Goal: Task Accomplishment & Management: Manage account settings

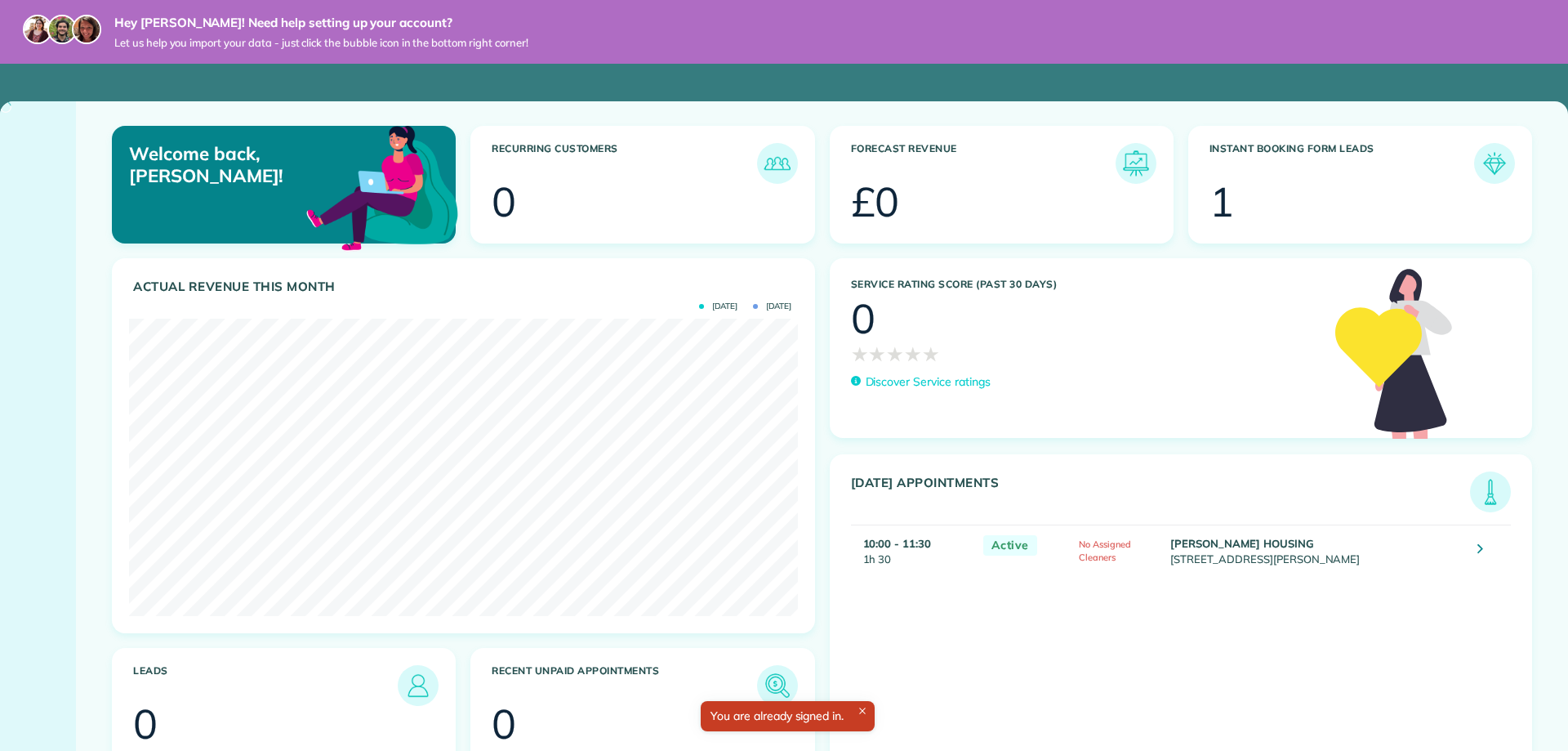
scroll to position [297, 668]
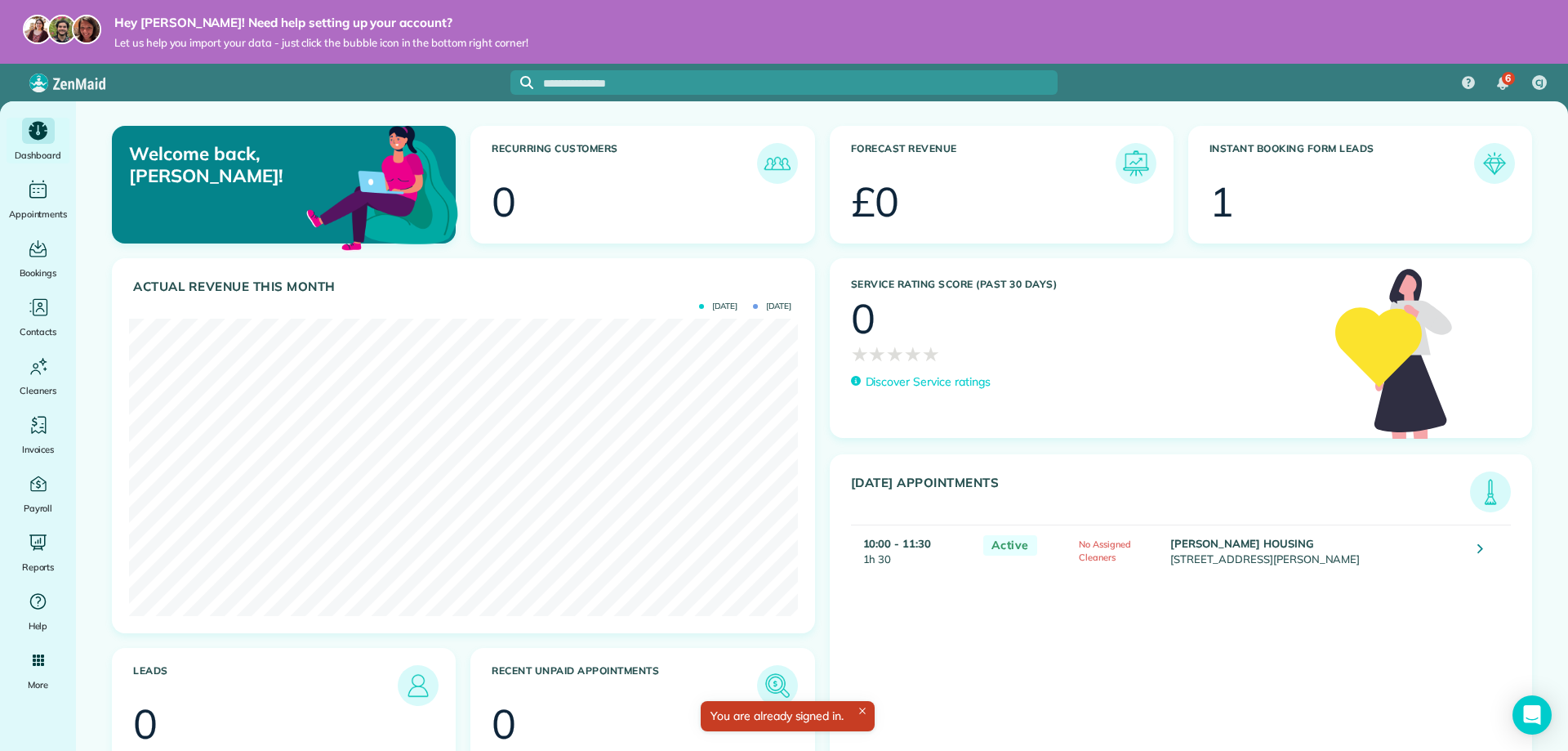
click at [1260, 201] on div at bounding box center [1376, 204] width 270 height 41
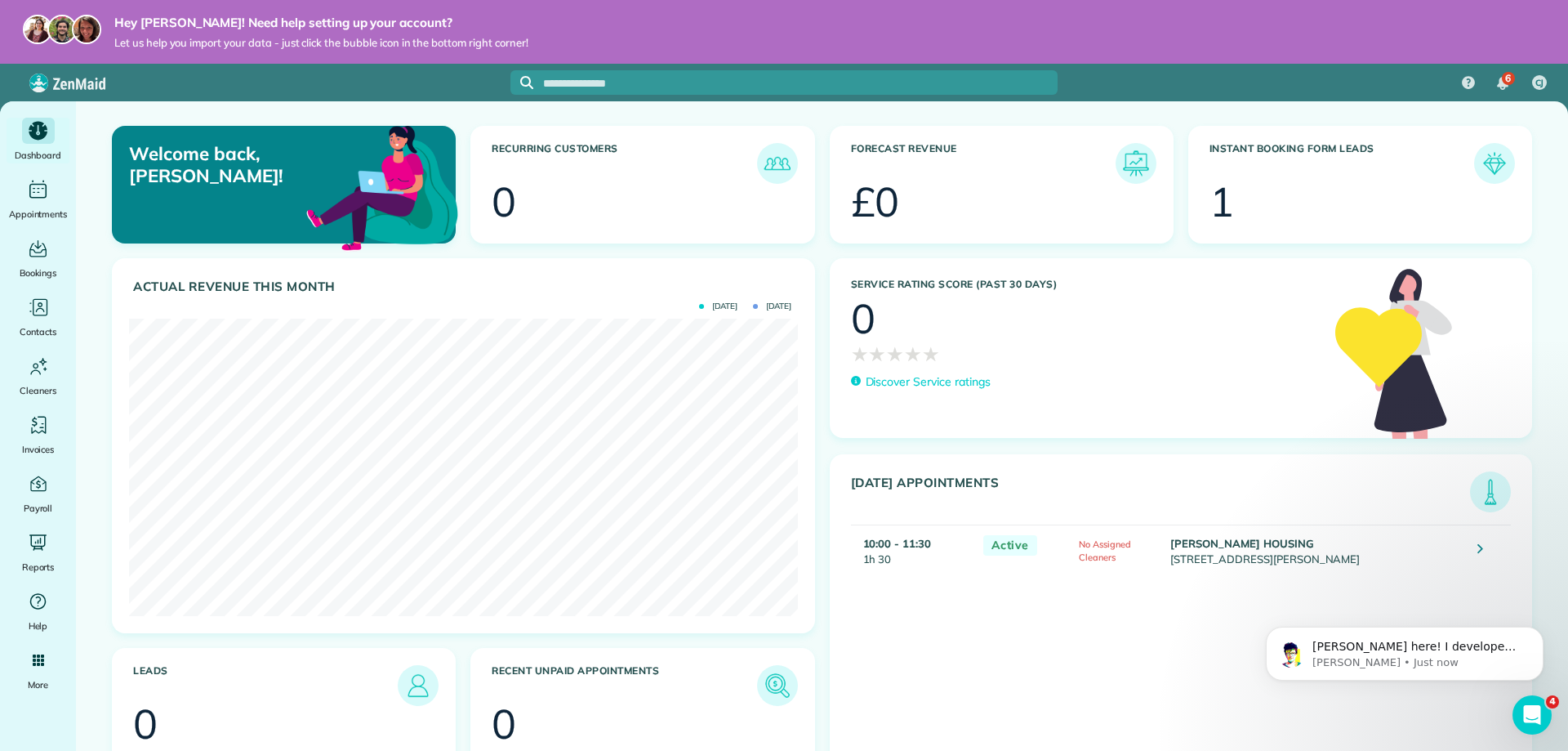
scroll to position [0, 0]
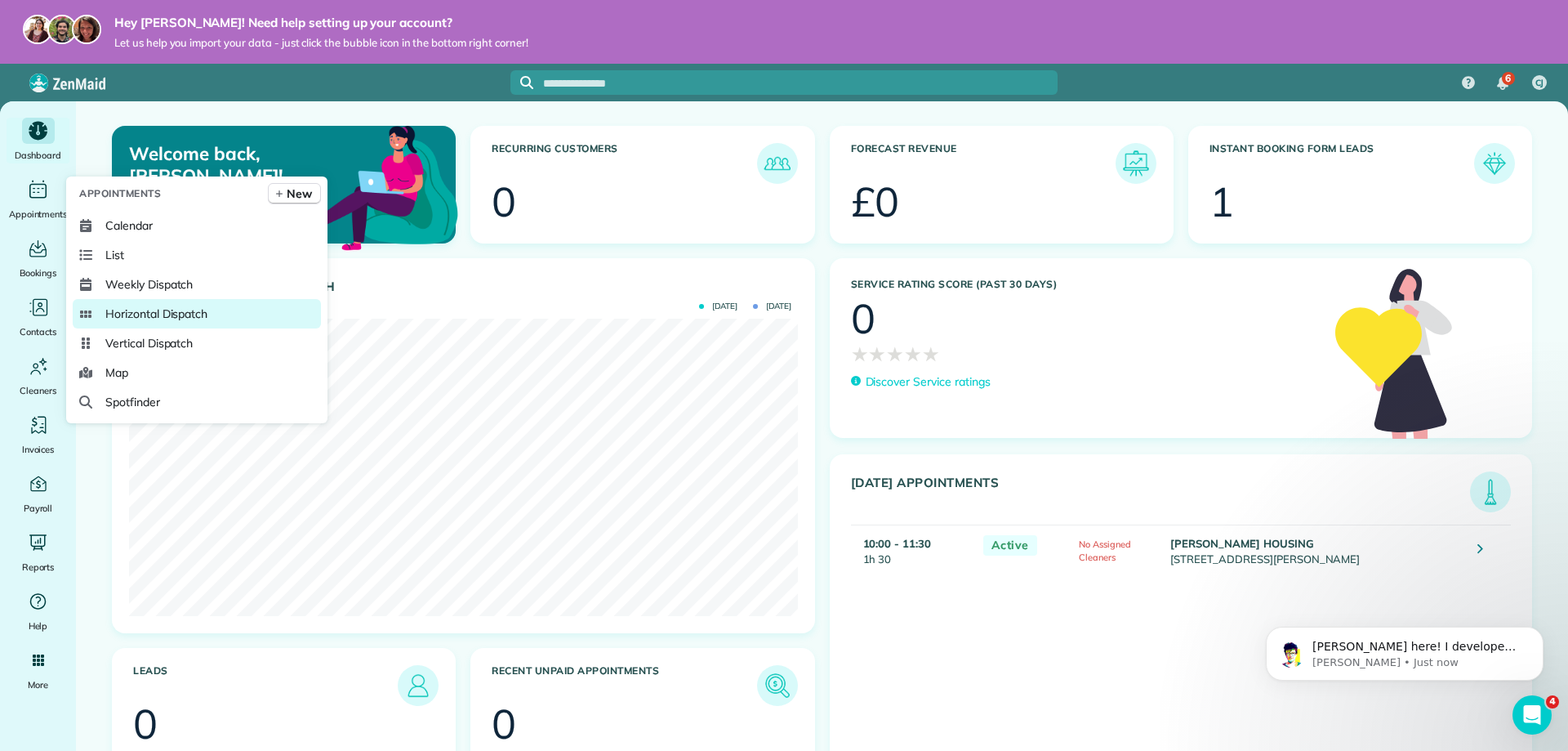
click at [203, 312] on span "Horizontal Dispatch" at bounding box center [157, 314] width 102 height 16
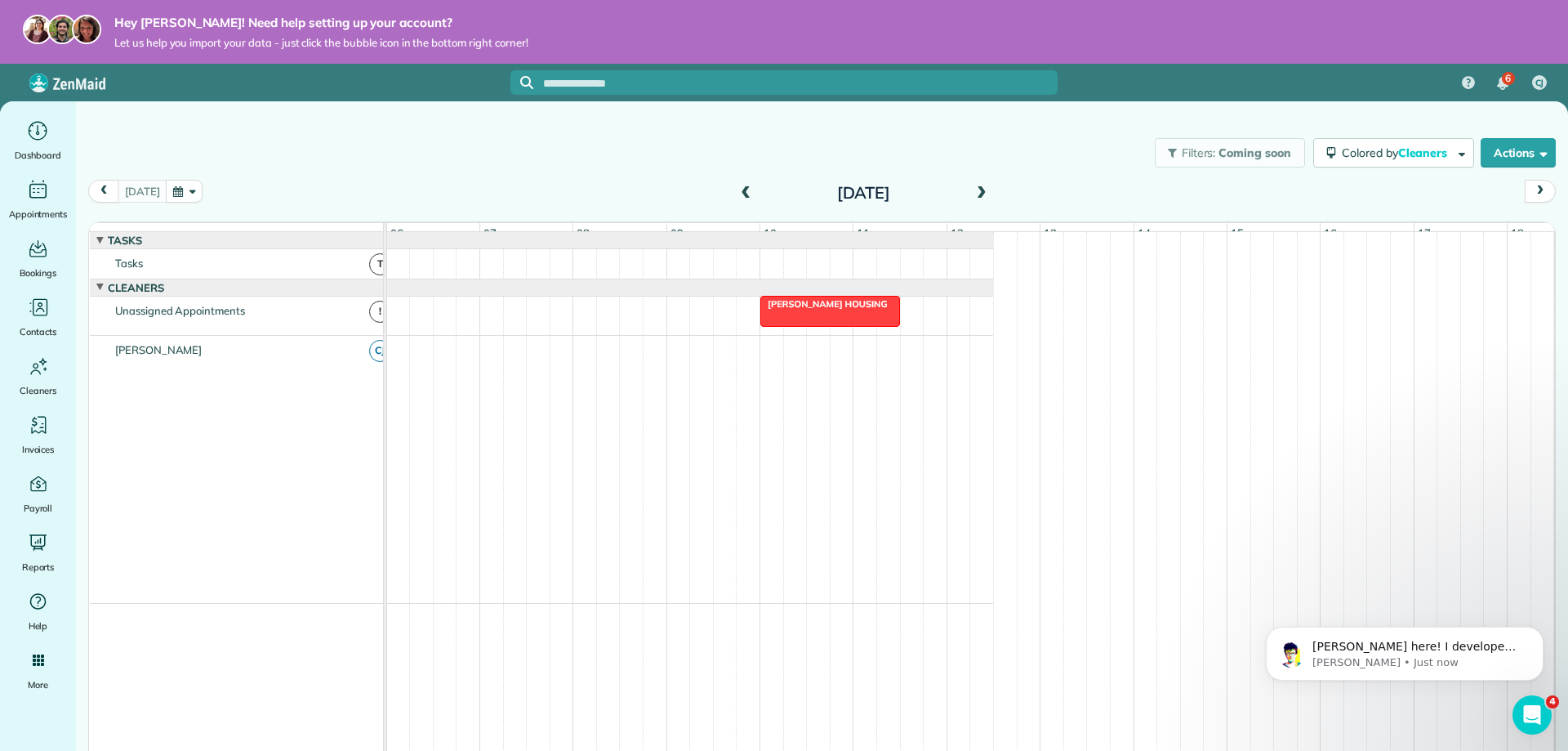
click at [185, 192] on button "button" at bounding box center [184, 190] width 37 height 22
click at [283, 132] on div "Filters: Coming soon Colored by Cleaners Color by Cleaner Color by Team Color b…" at bounding box center [822, 152] width 1492 height 54
click at [1331, 152] on icon "button" at bounding box center [1331, 152] width 10 height 11
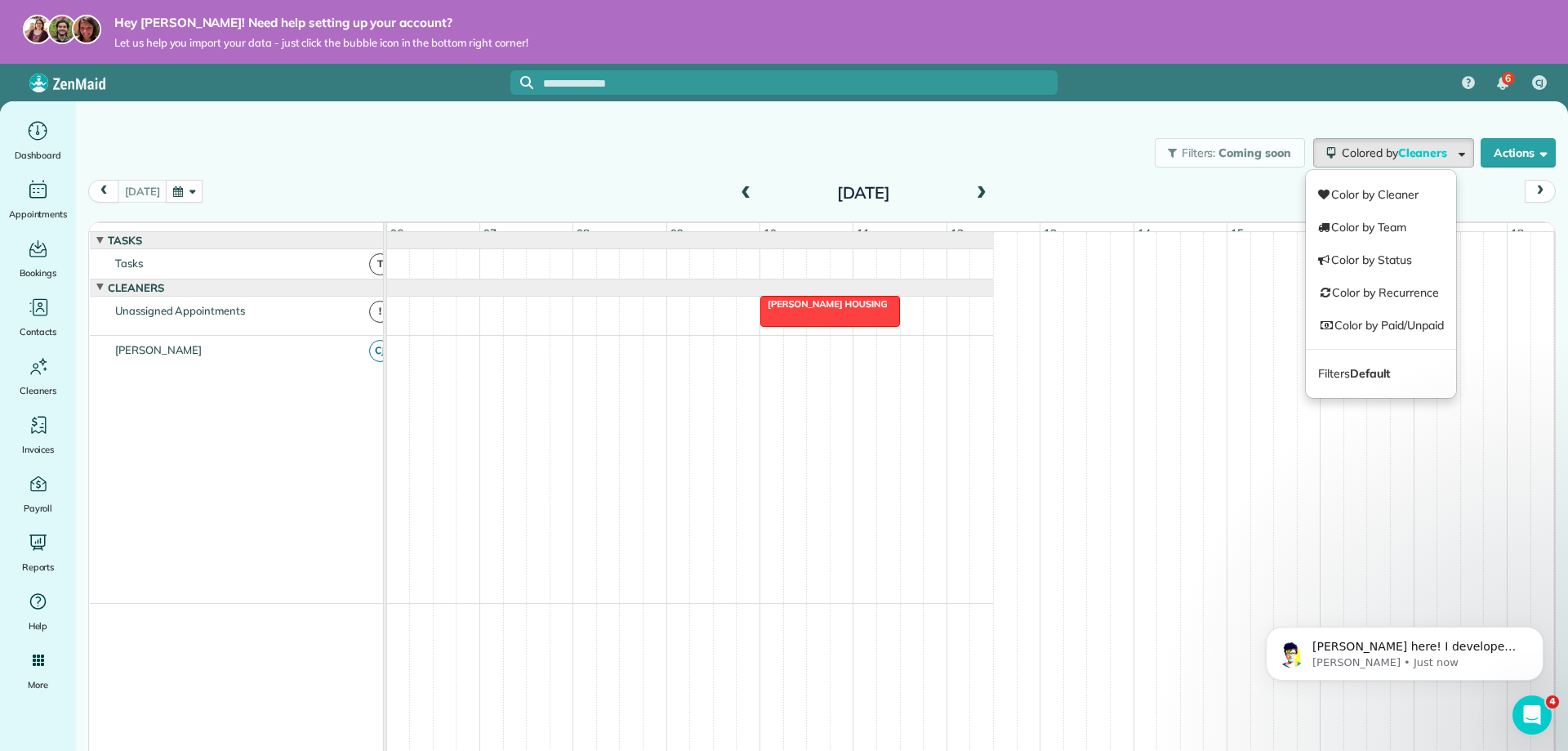
click at [1074, 176] on div "Filters: Coming soon Colored by Cleaners Color by Cleaner Color by Team Color b…" at bounding box center [822, 152] width 1492 height 54
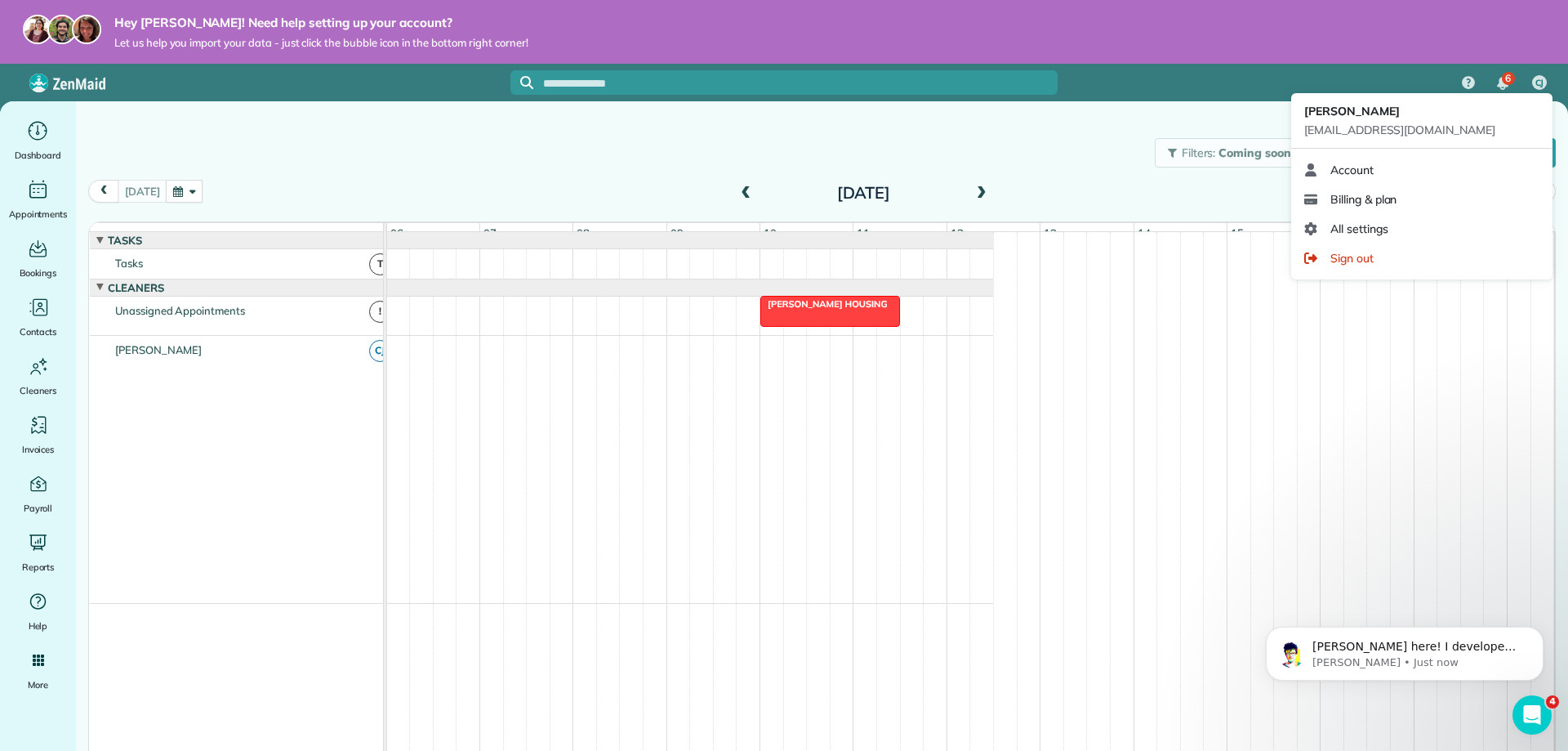
click at [1532, 86] on div "CJ" at bounding box center [1539, 82] width 15 height 15
click at [1399, 168] on link "Account" at bounding box center [1422, 170] width 248 height 29
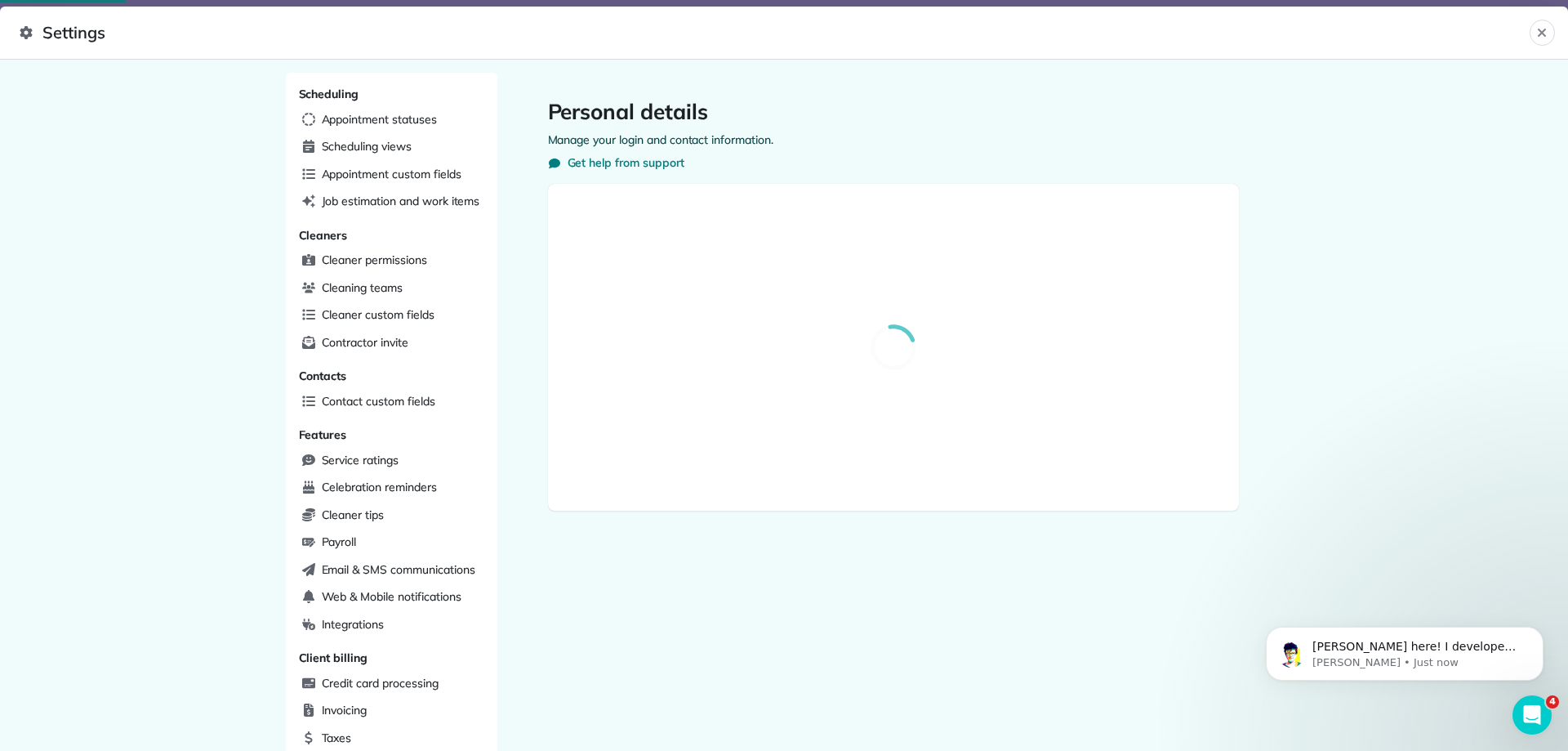
select select "**"
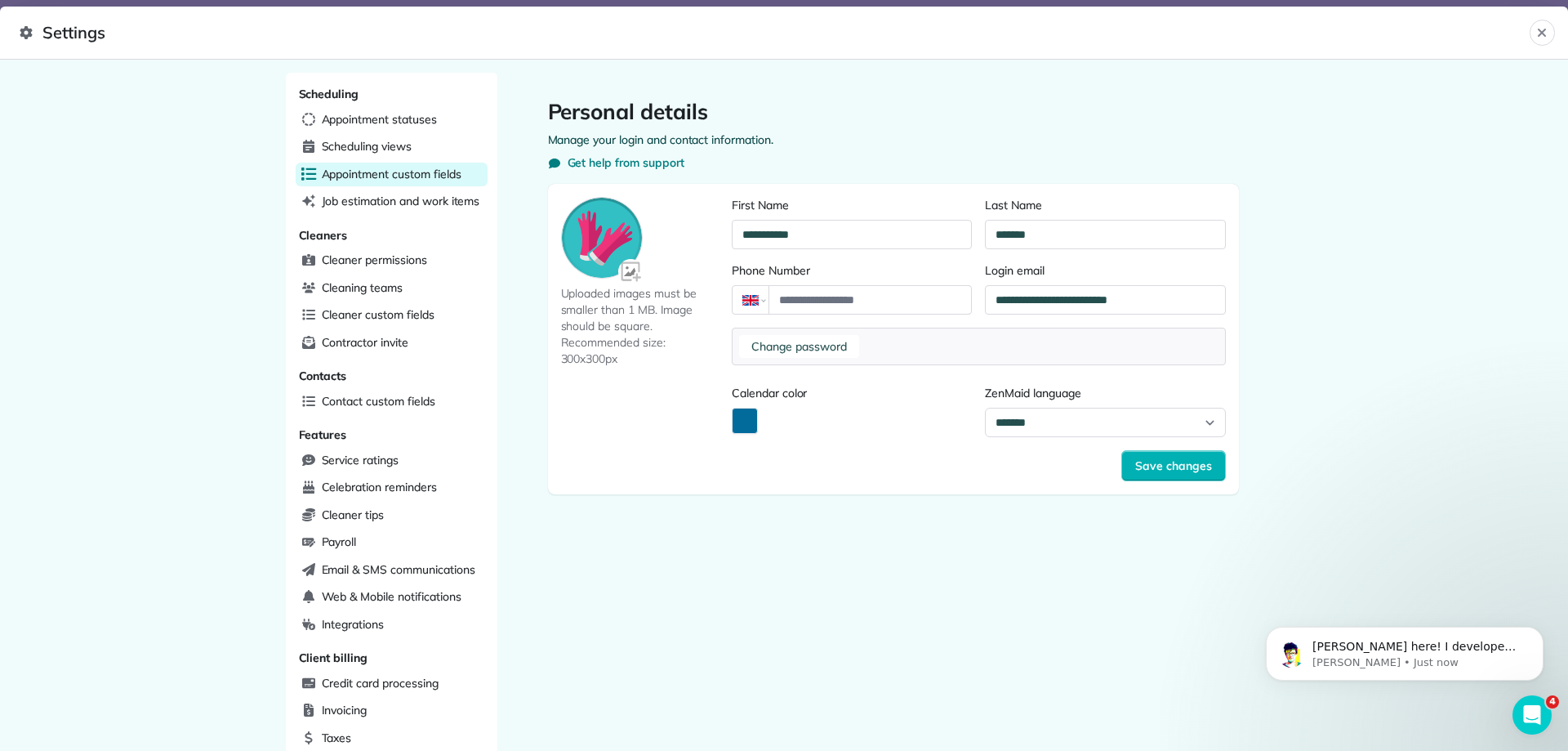
click at [427, 169] on span "Appointment custom fields" at bounding box center [391, 173] width 139 height 16
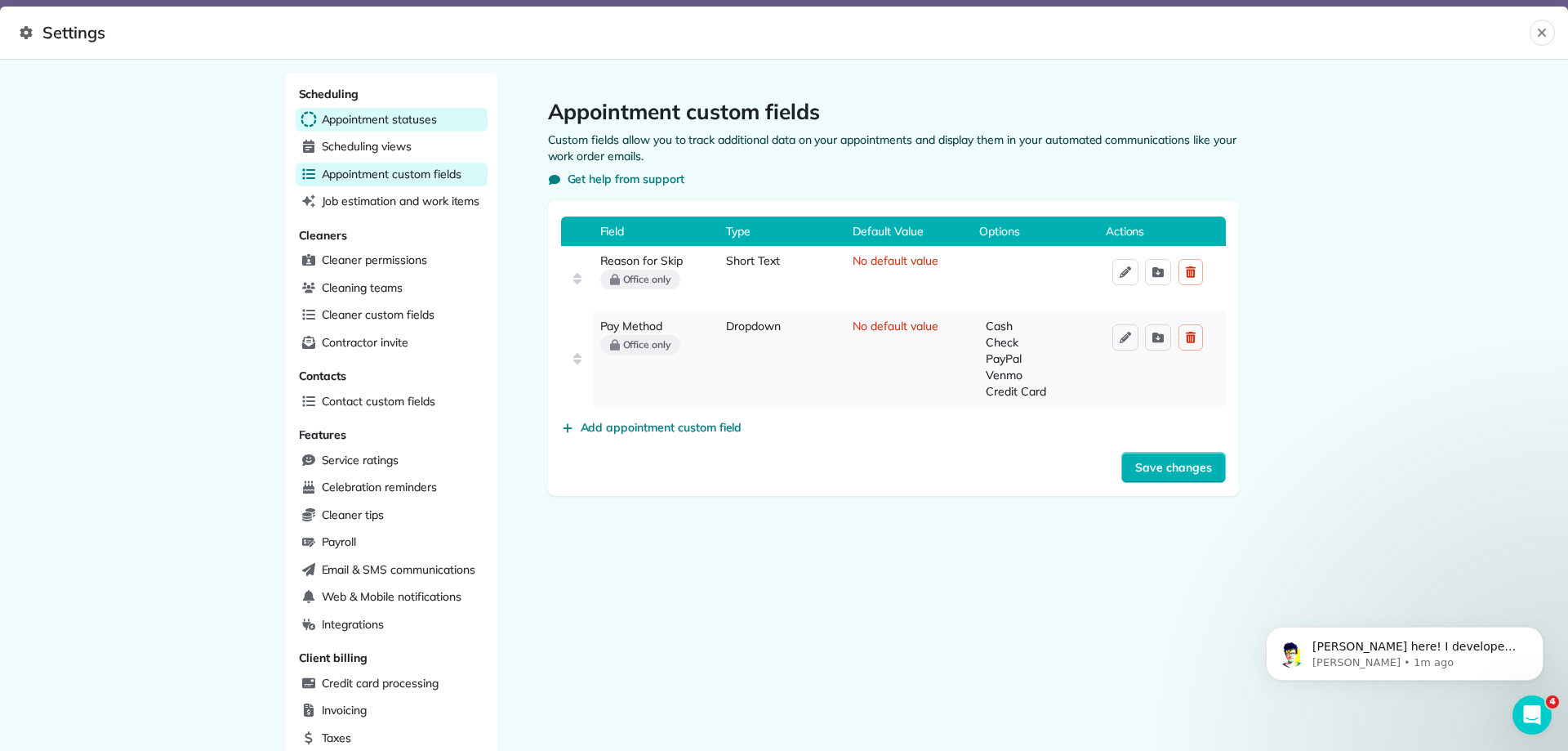
click at [403, 126] on span "Appointment statuses" at bounding box center [379, 119] width 115 height 16
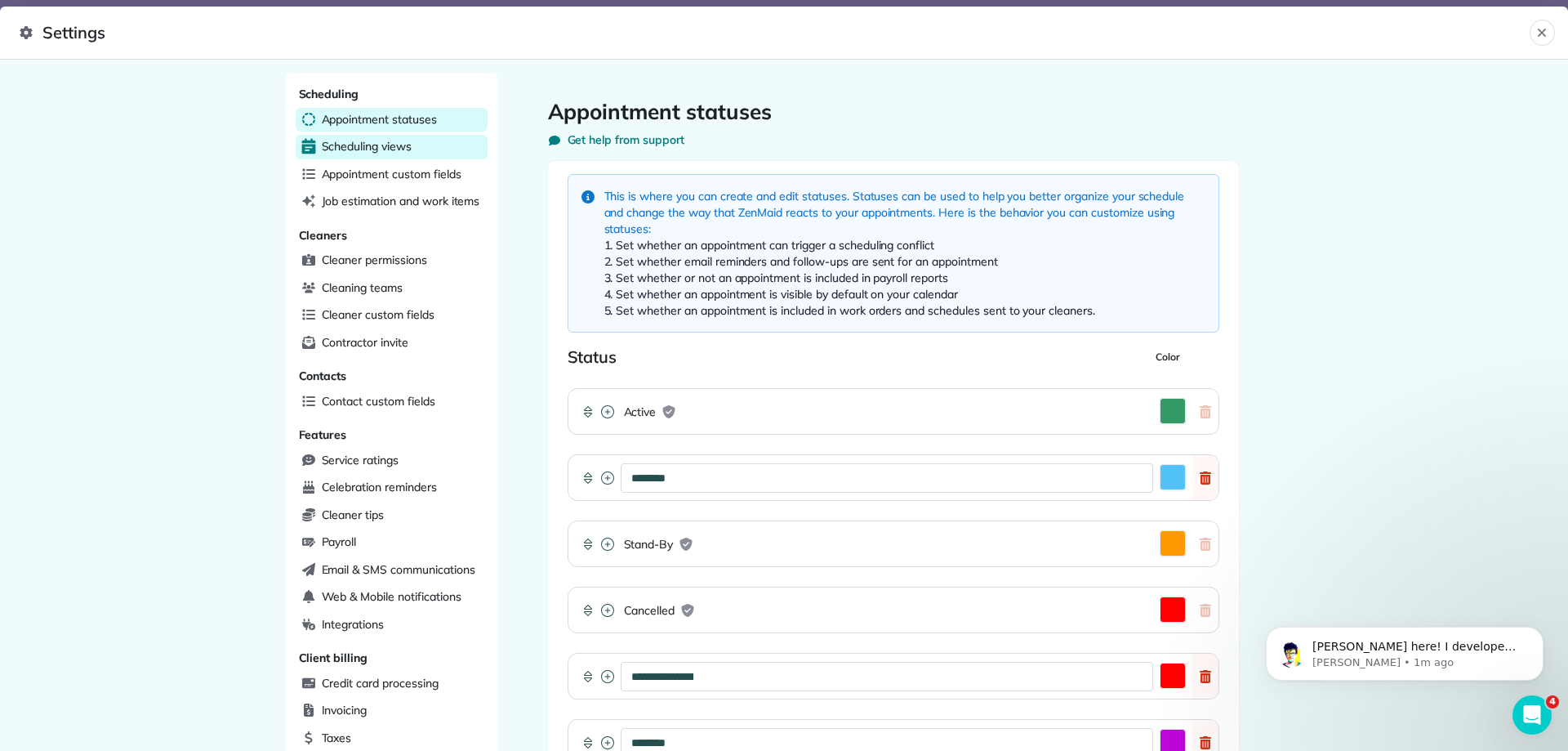
click at [344, 143] on span "Scheduling views" at bounding box center [367, 146] width 90 height 16
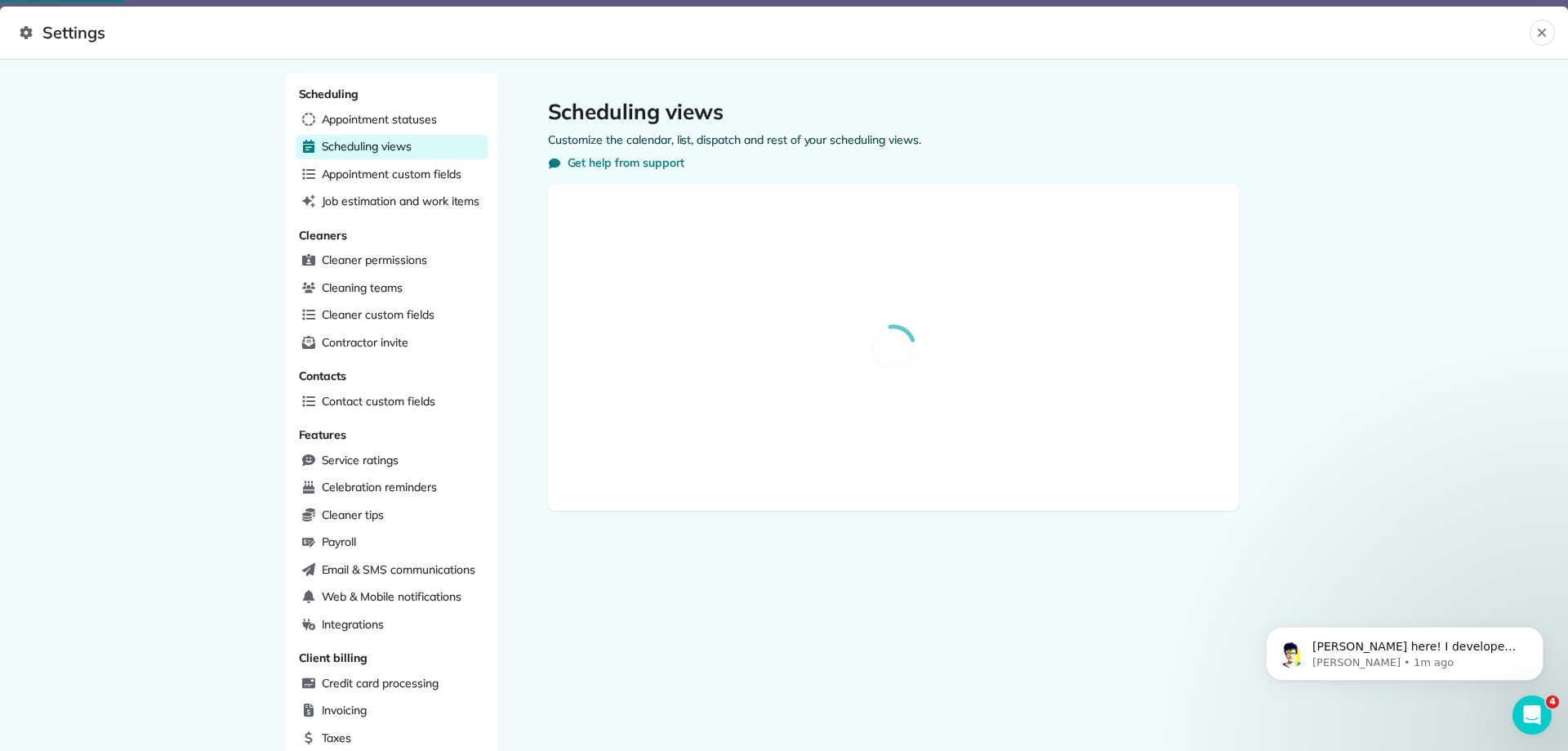
select select "**********"
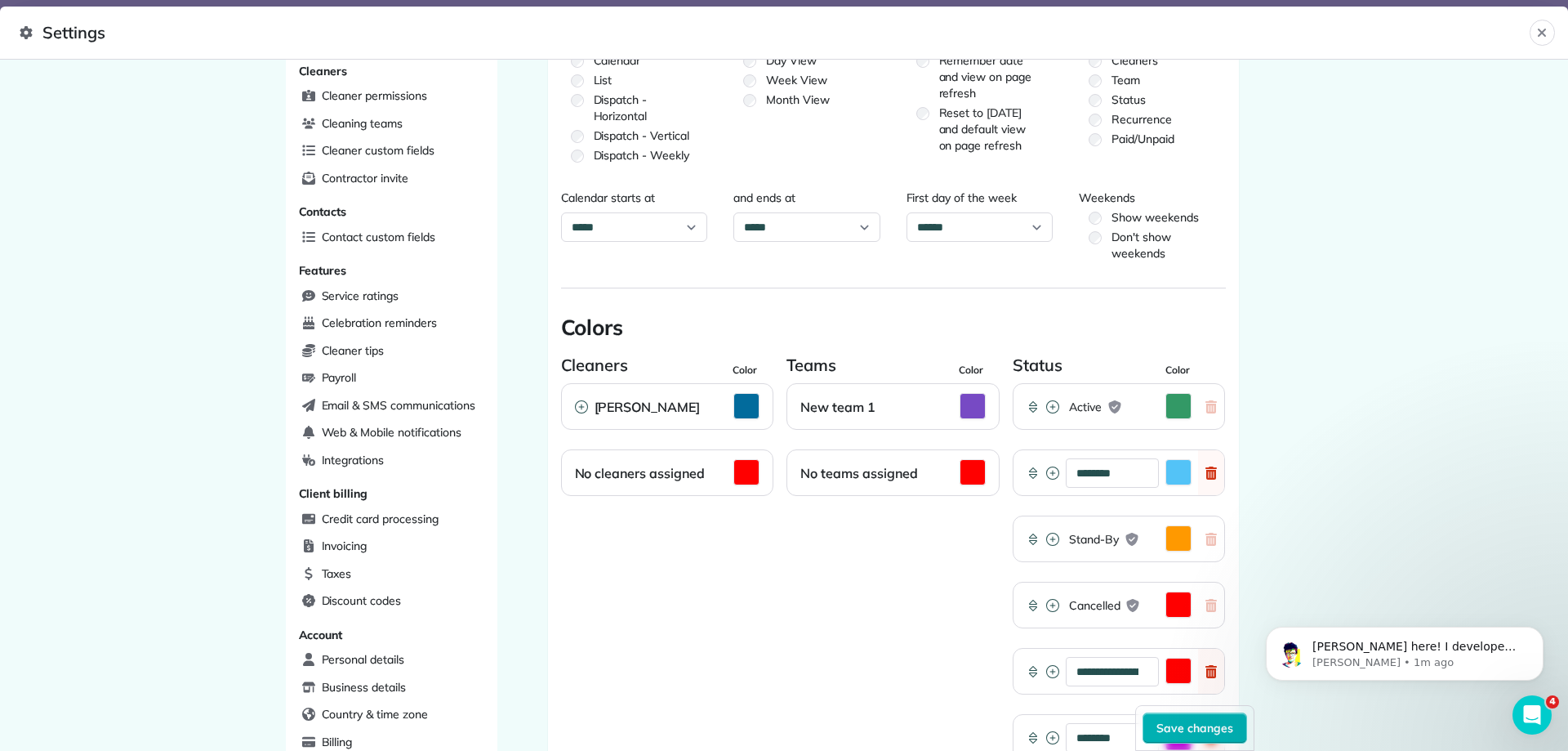
scroll to position [248, 0]
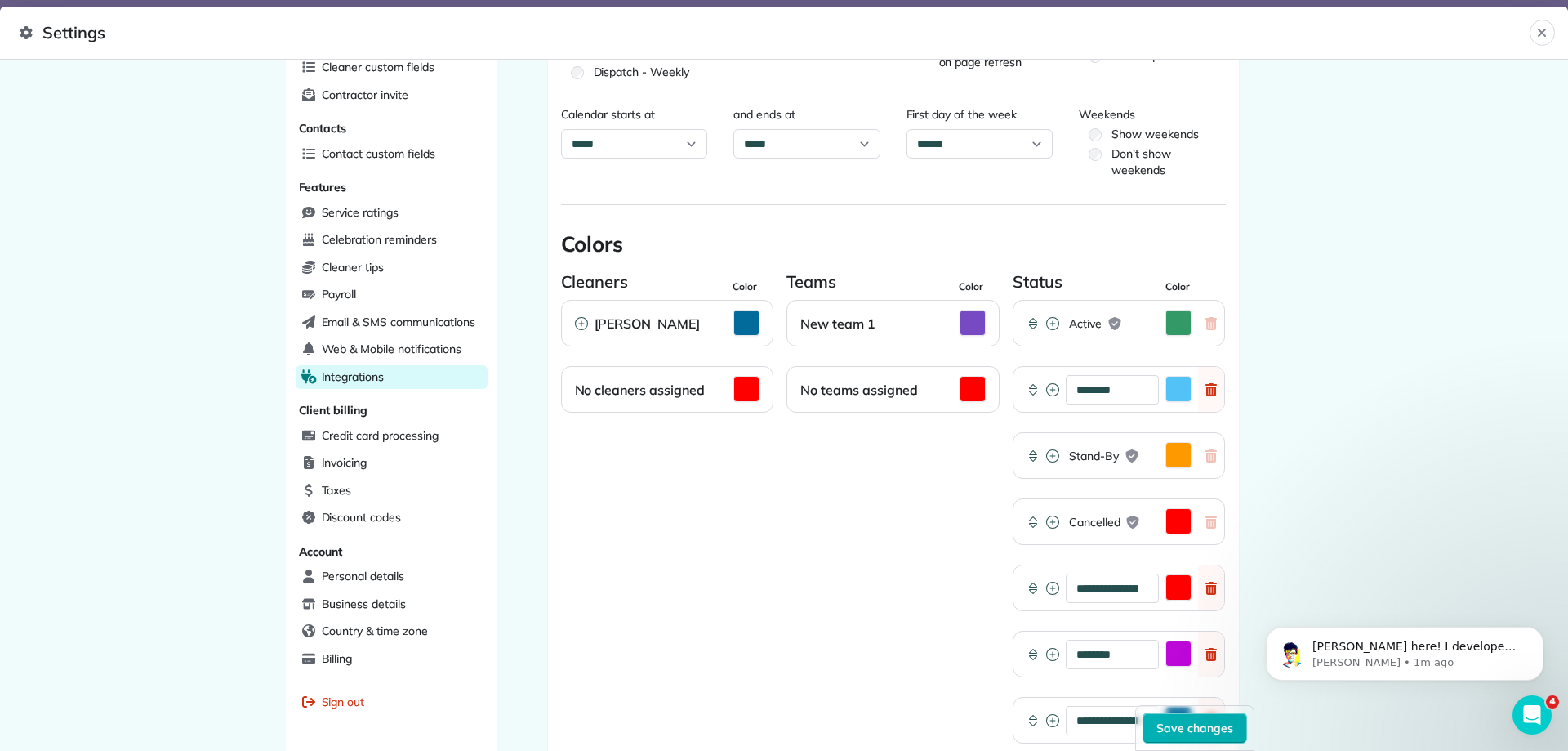
click at [370, 383] on span "Integrations" at bounding box center [353, 376] width 63 height 16
